Goal: Task Accomplishment & Management: Use online tool/utility

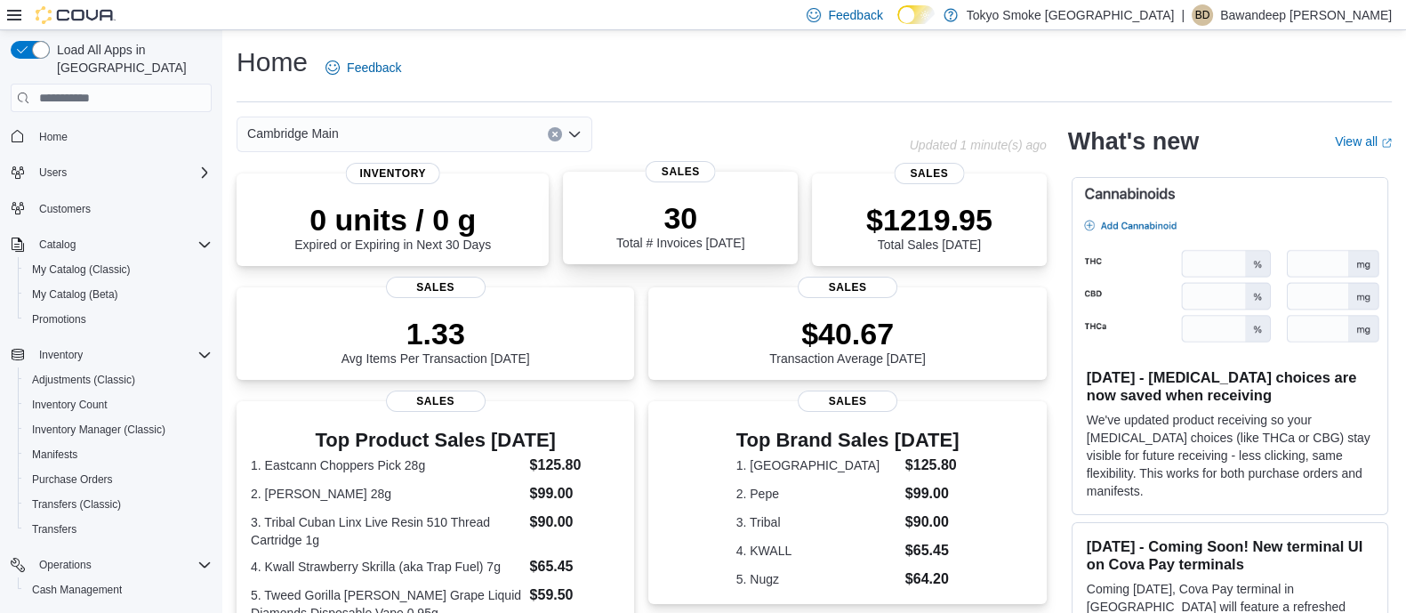
click at [609, 224] on div "30 Total # Invoices [DATE]" at bounding box center [680, 221] width 206 height 57
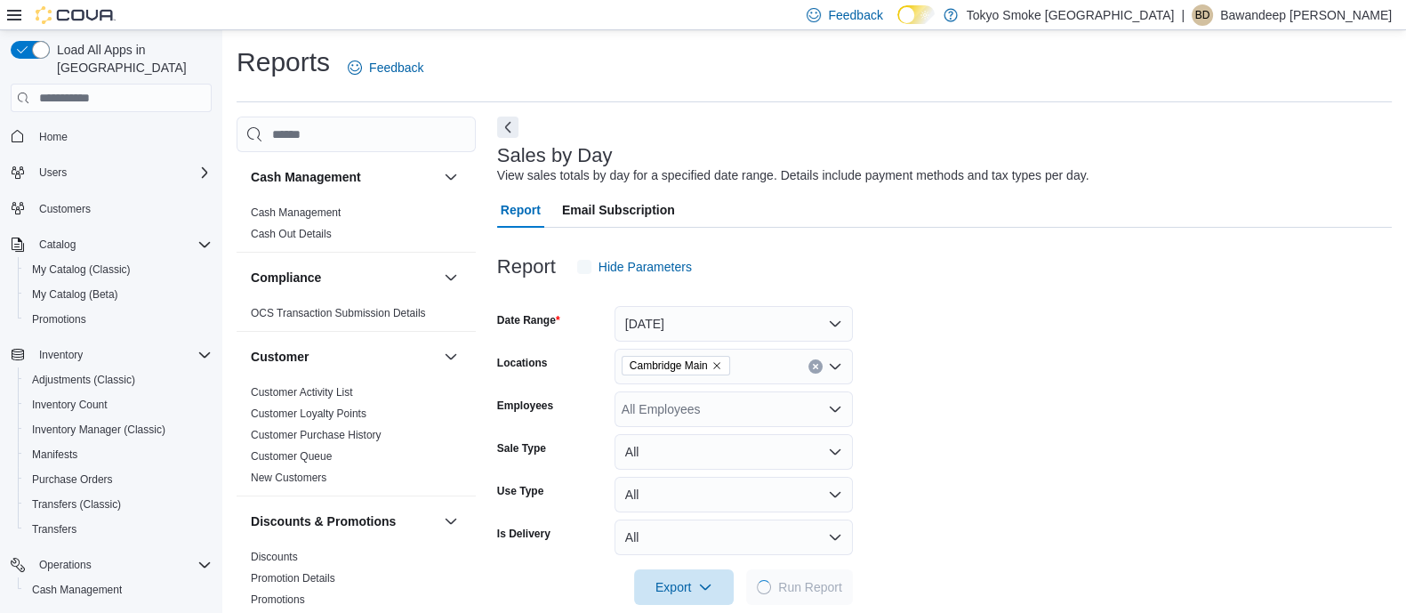
scroll to position [27, 0]
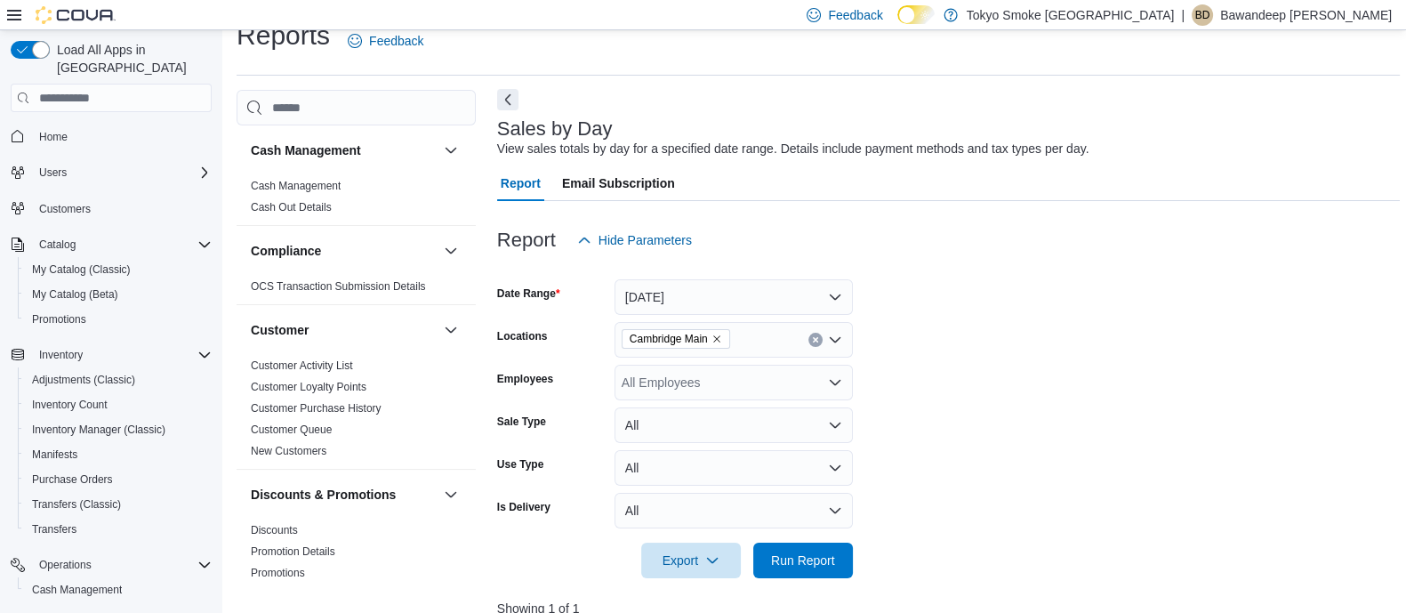
click at [508, 96] on button "Next" at bounding box center [507, 99] width 21 height 21
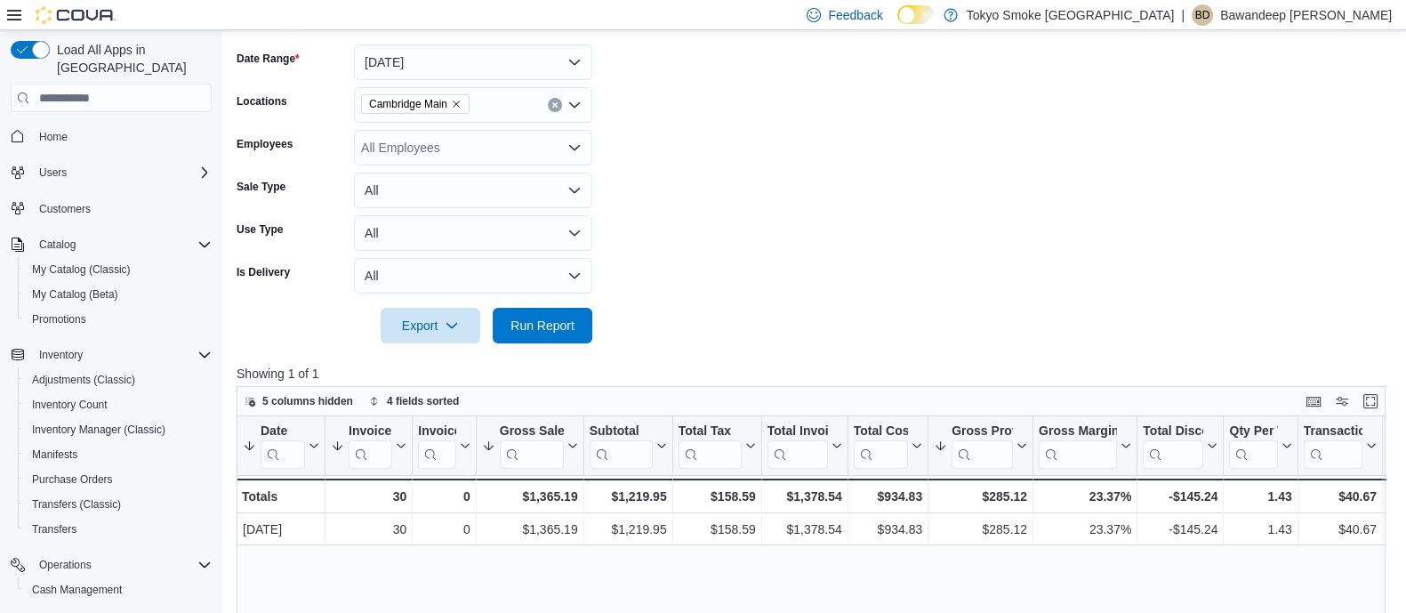
scroll to position [471, 0]
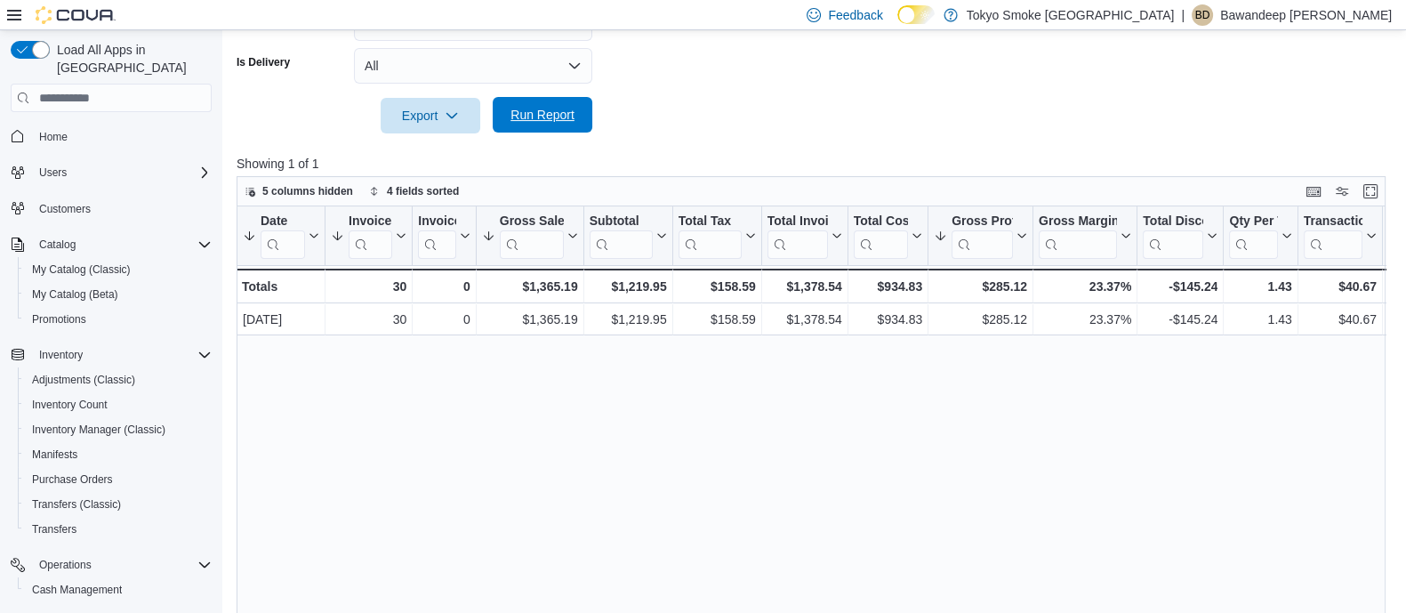
click at [536, 104] on span "Run Report" at bounding box center [542, 115] width 78 height 36
click at [583, 118] on button "Run Report" at bounding box center [543, 115] width 100 height 36
click at [65, 130] on span "Home" at bounding box center [53, 137] width 28 height 14
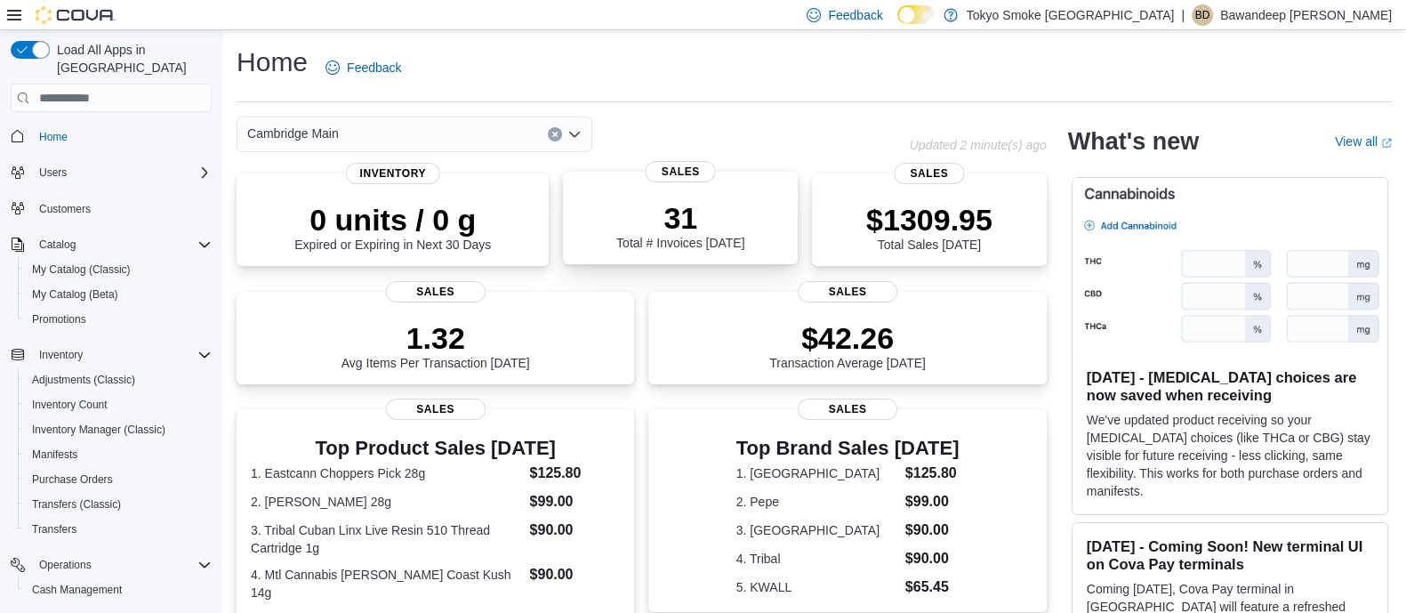
click at [591, 229] on div "31 Total # Invoices Today" at bounding box center [680, 221] width 206 height 57
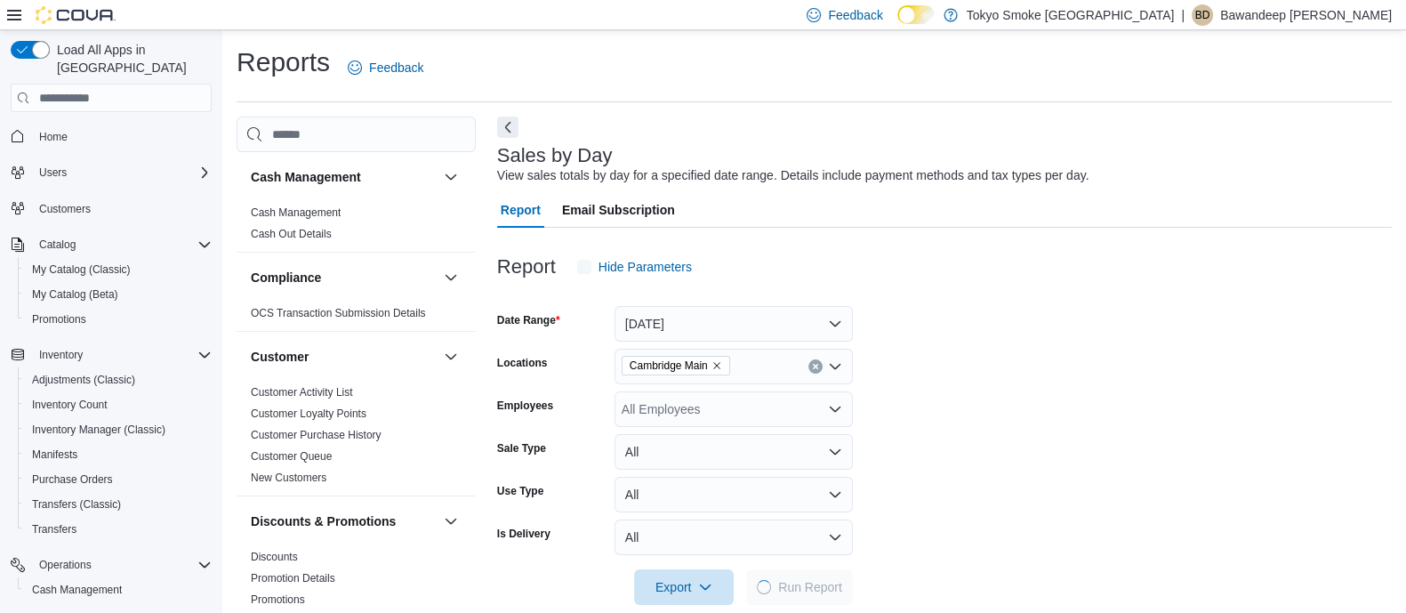
scroll to position [27, 0]
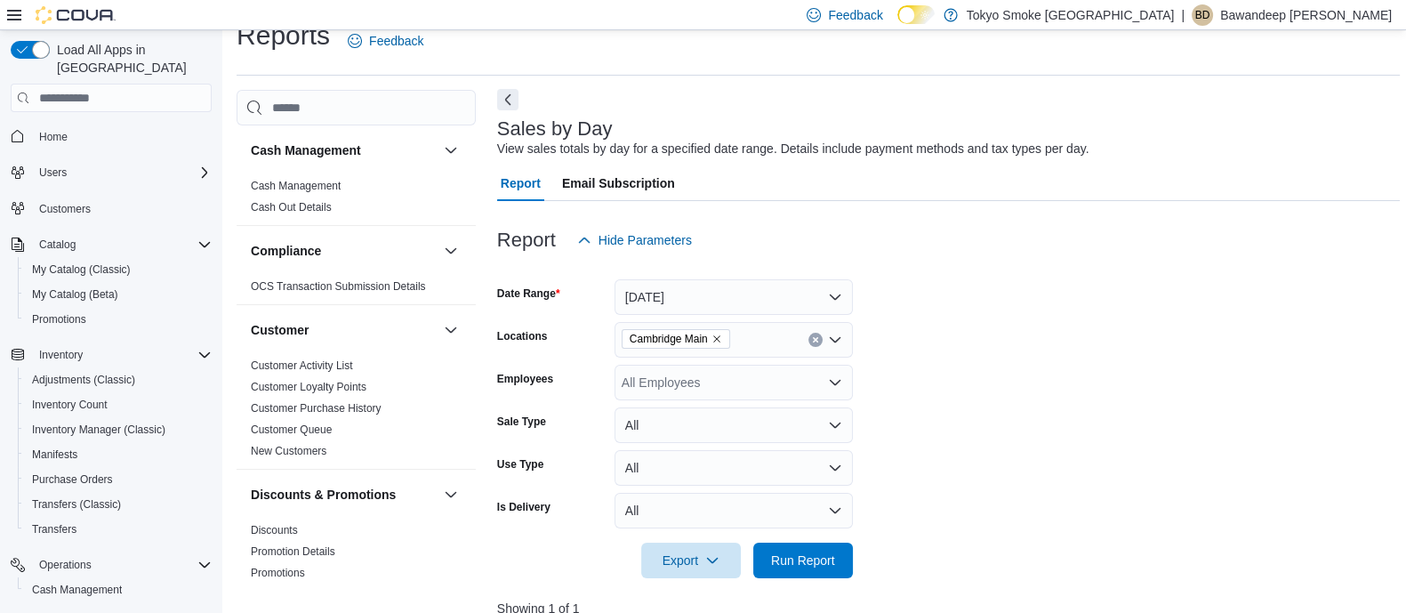
click at [510, 109] on button "Next" at bounding box center [507, 99] width 21 height 21
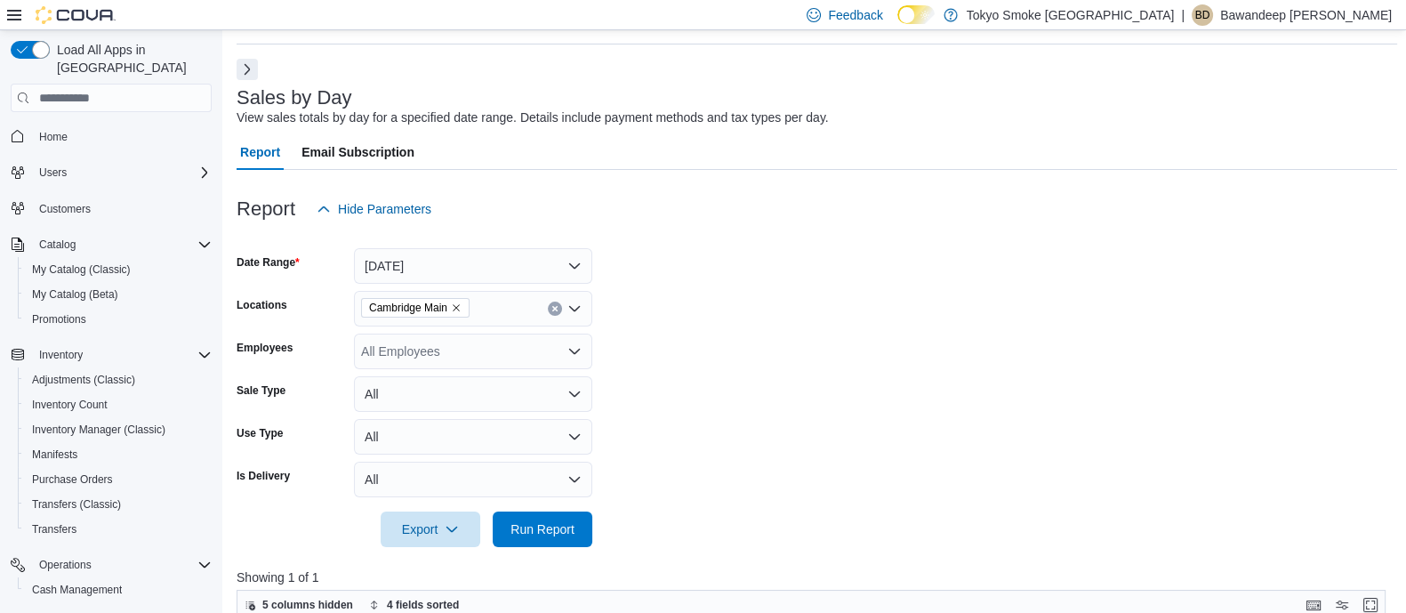
scroll to position [138, 0]
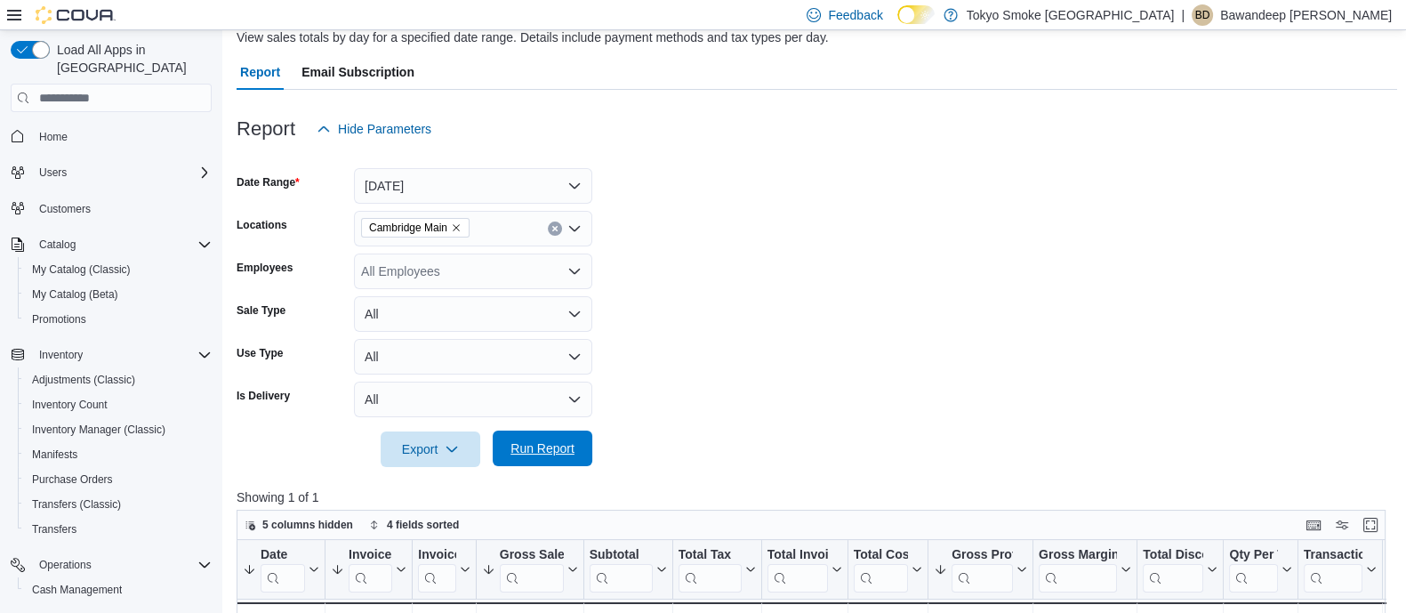
click at [569, 464] on span "Run Report" at bounding box center [542, 448] width 78 height 36
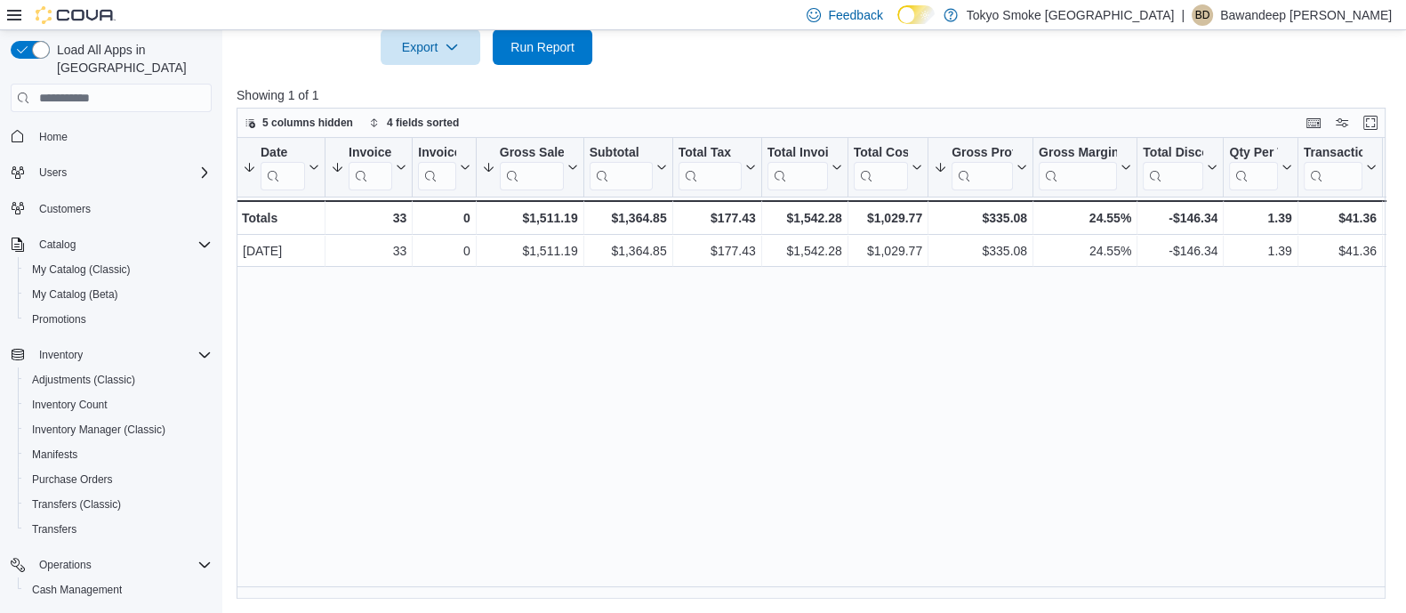
scroll to position [539, 0]
click at [518, 59] on span "Run Report" at bounding box center [542, 47] width 78 height 36
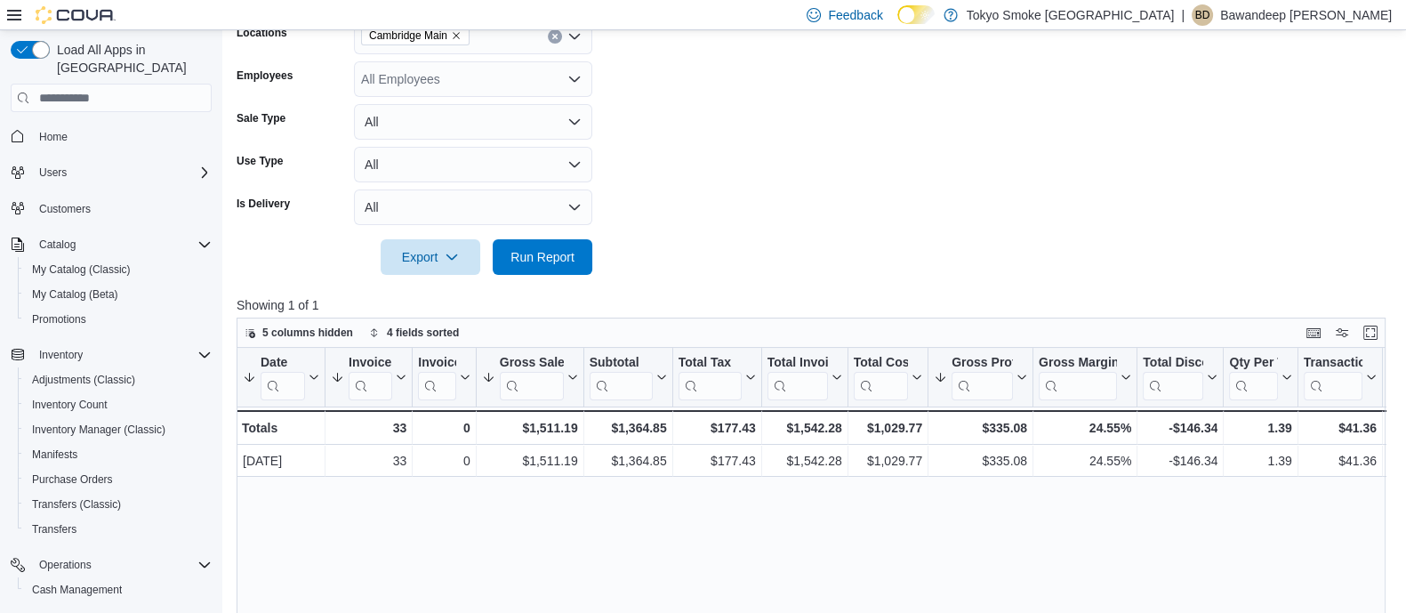
scroll to position [334, 0]
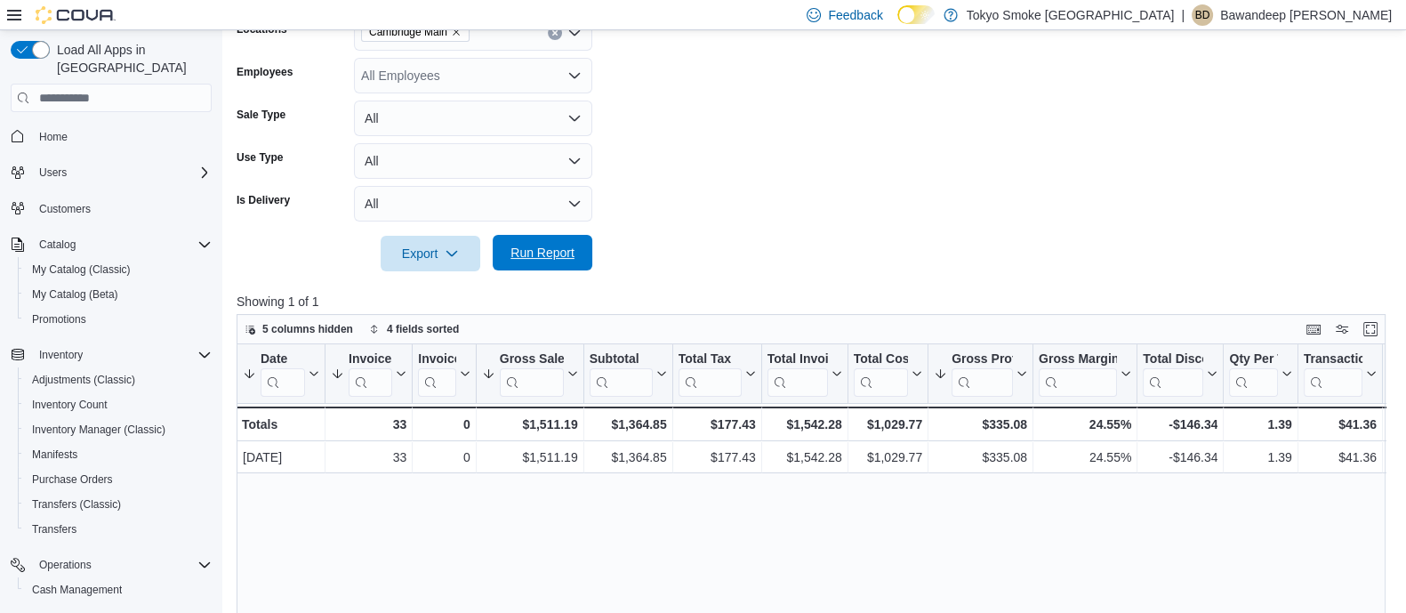
click at [563, 261] on span "Run Report" at bounding box center [542, 253] width 78 height 36
